Goal: Transaction & Acquisition: Subscribe to service/newsletter

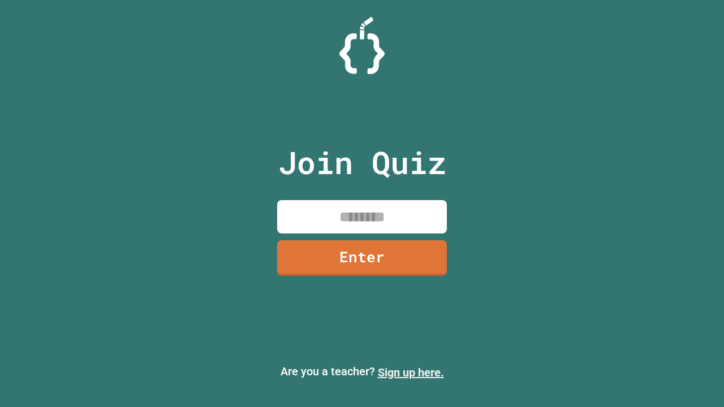
click at [411, 373] on link "Sign up here." at bounding box center [411, 373] width 66 height 14
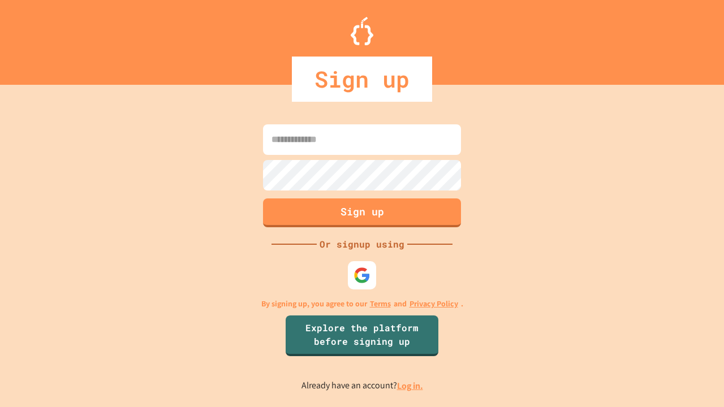
click at [411, 386] on link "Log in." at bounding box center [410, 386] width 26 height 12
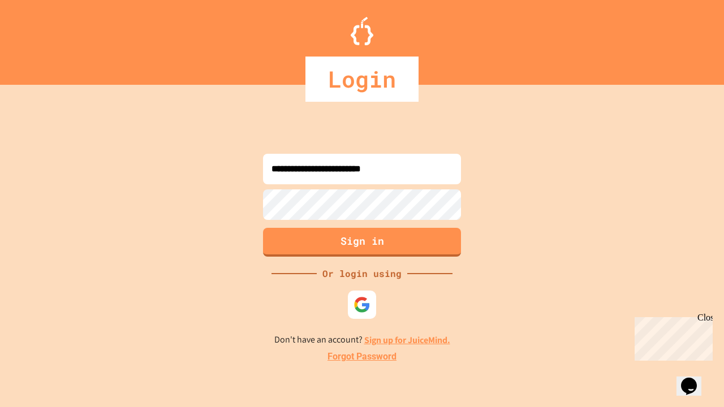
type input "**********"
